Goal: Task Accomplishment & Management: Use online tool/utility

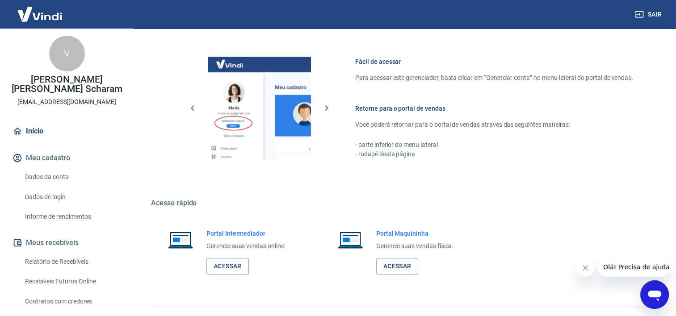
scroll to position [389, 0]
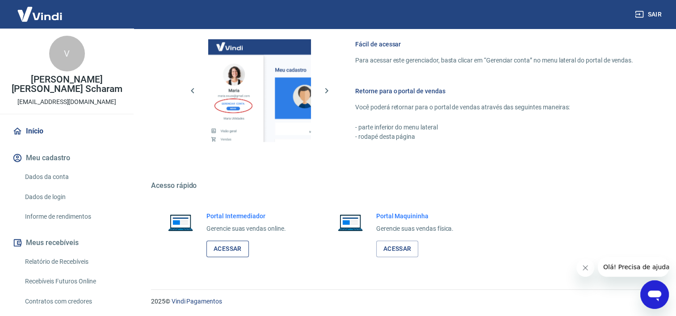
click at [233, 245] on link "Acessar" at bounding box center [227, 249] width 42 height 17
